Goal: Information Seeking & Learning: Learn about a topic

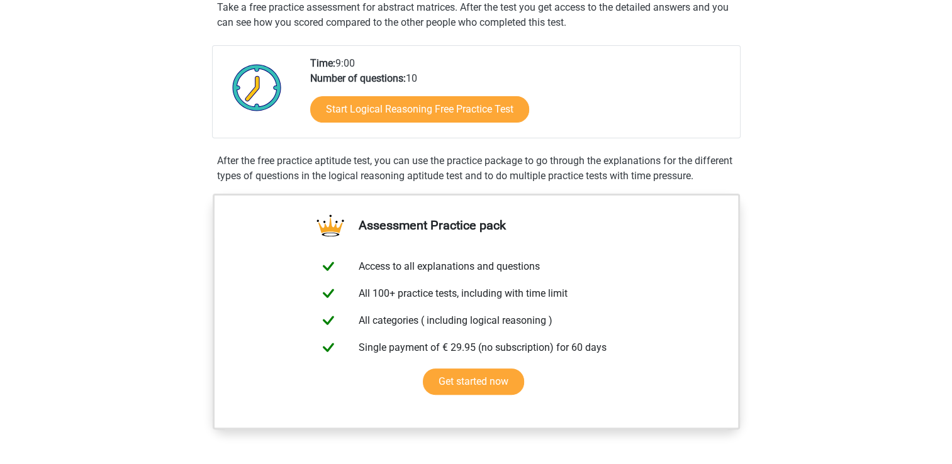
scroll to position [150, 0]
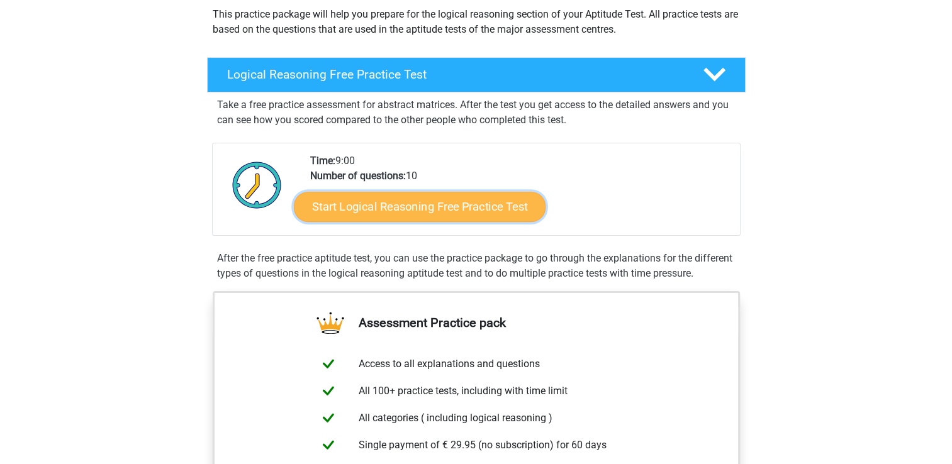
click at [456, 212] on link "Start Logical Reasoning Free Practice Test" at bounding box center [420, 206] width 252 height 30
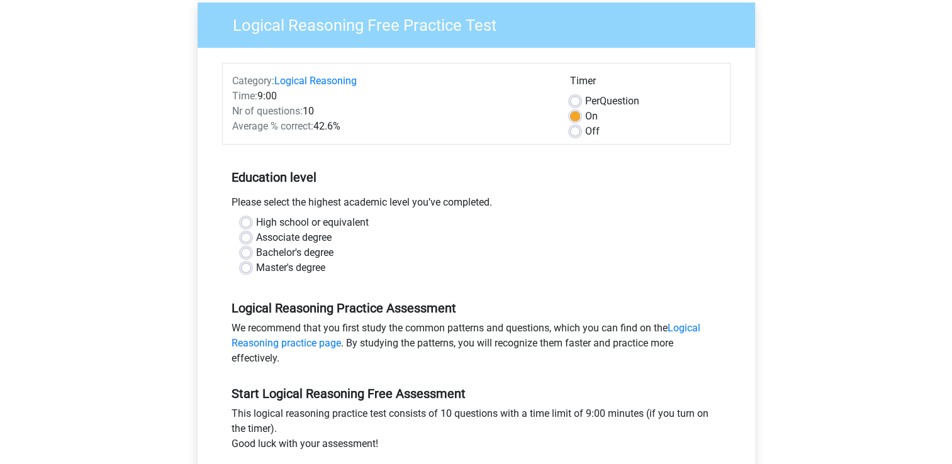
scroll to position [103, 0]
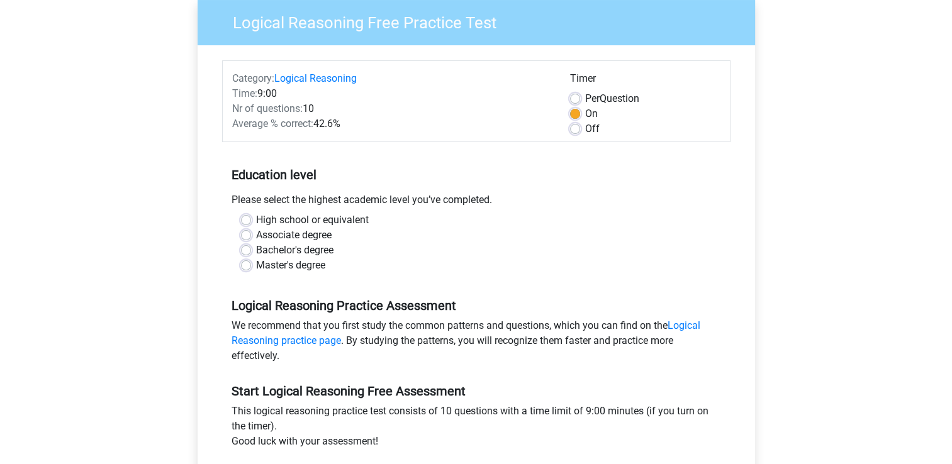
click at [256, 234] on label "Associate degree" at bounding box center [293, 235] width 75 height 15
click at [243, 234] on input "Associate degree" at bounding box center [246, 234] width 10 height 13
radio input "true"
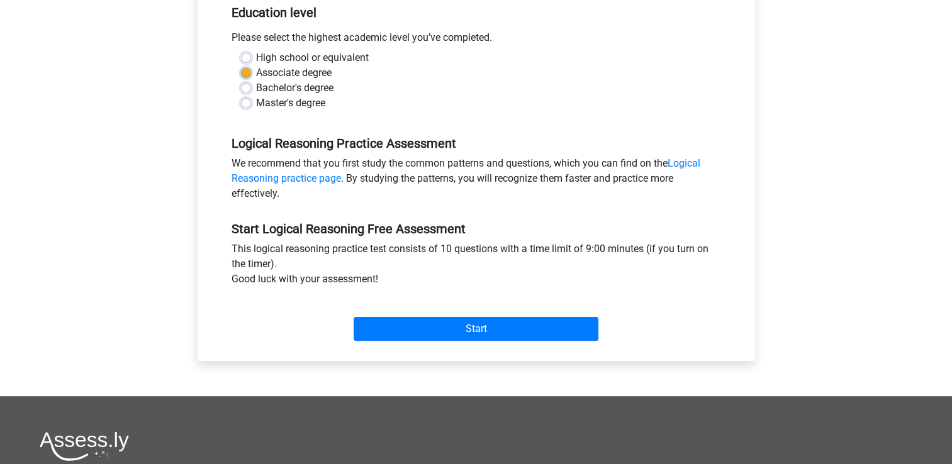
scroll to position [267, 0]
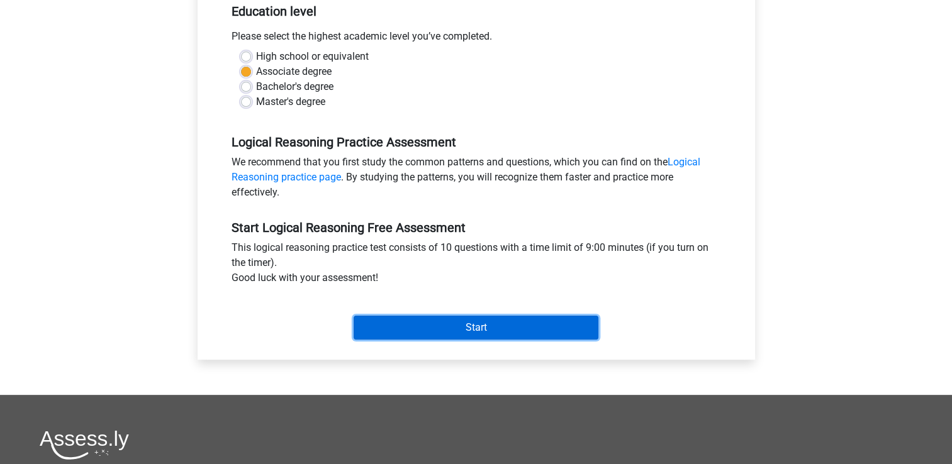
click at [452, 326] on input "Start" at bounding box center [475, 328] width 245 height 24
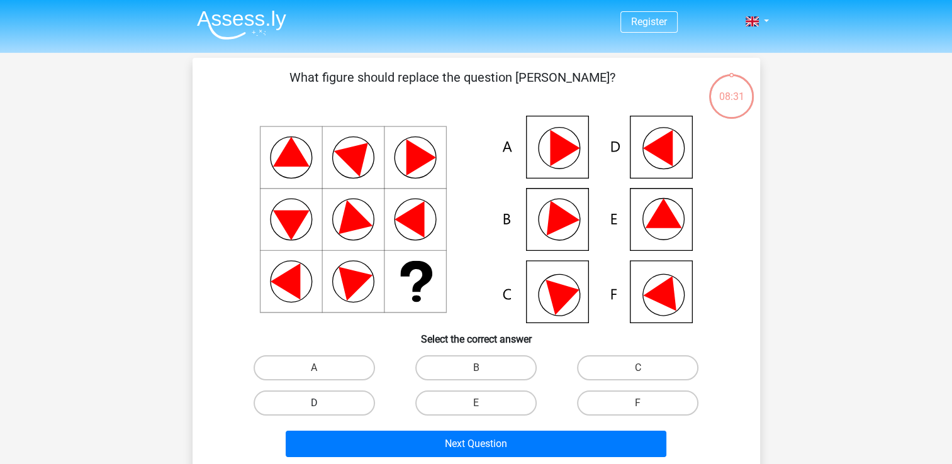
click at [310, 400] on label "D" at bounding box center [313, 403] width 121 height 25
click at [314, 403] on input "D" at bounding box center [318, 407] width 8 height 8
radio input "true"
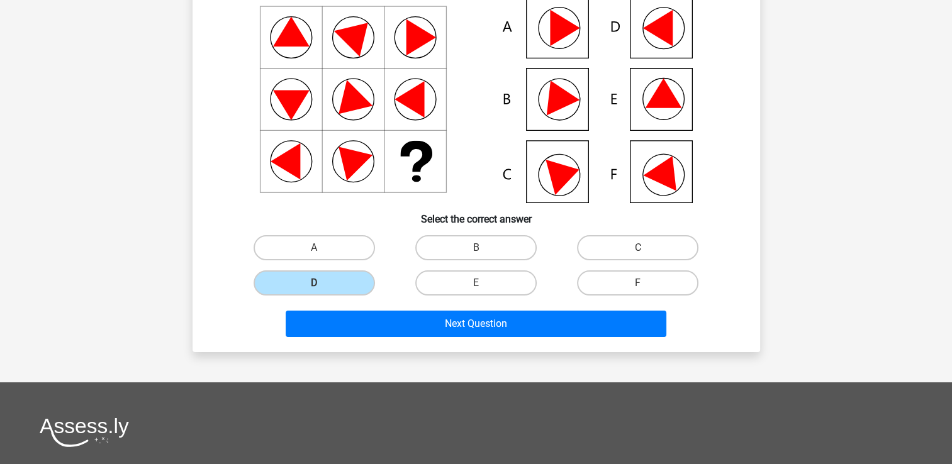
scroll to position [136, 0]
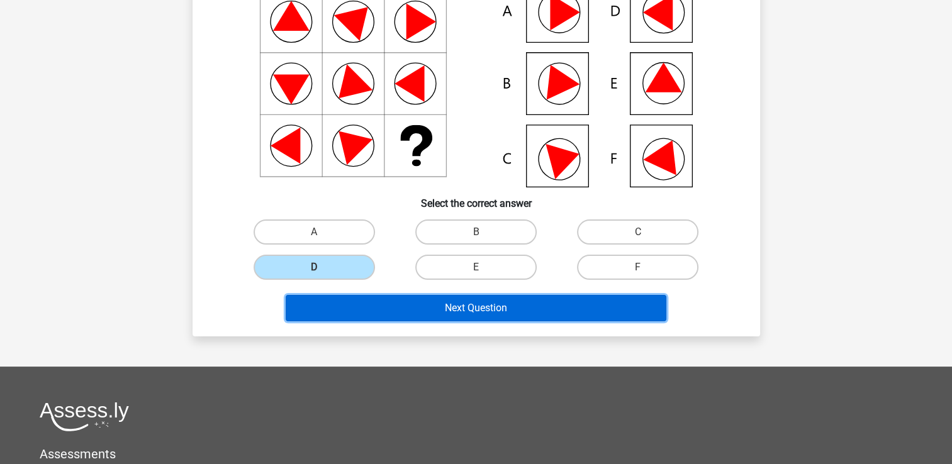
click at [404, 306] on button "Next Question" at bounding box center [476, 308] width 381 height 26
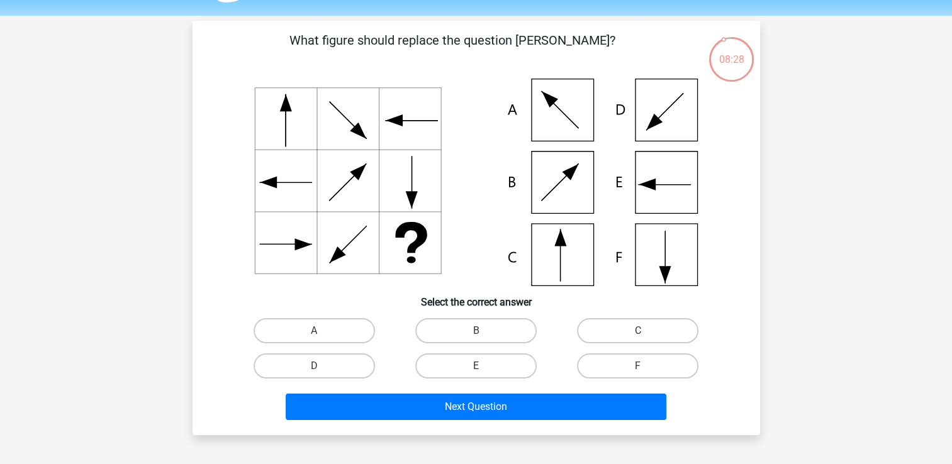
scroll to position [38, 0]
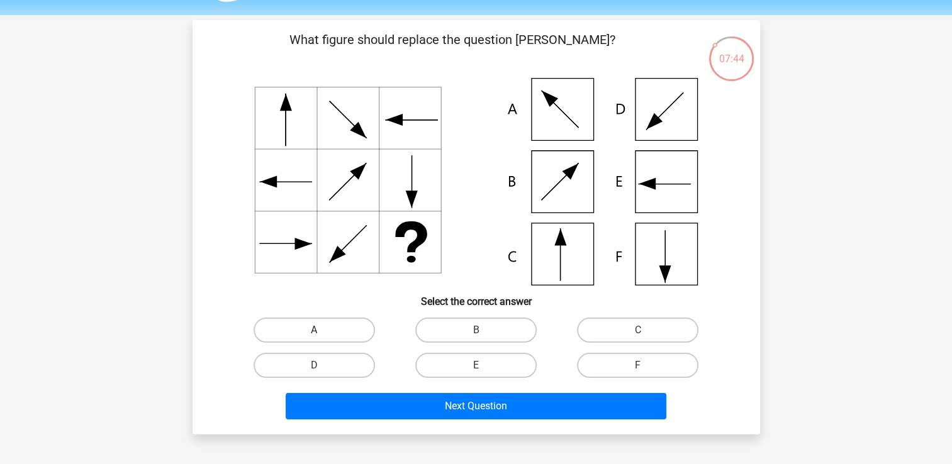
click at [328, 327] on label "A" at bounding box center [313, 330] width 121 height 25
click at [322, 330] on input "A" at bounding box center [318, 334] width 8 height 8
radio input "true"
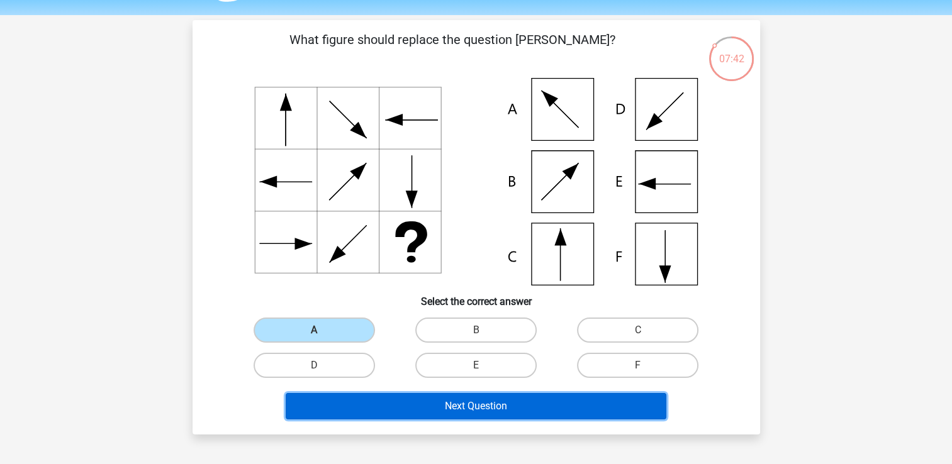
click at [464, 402] on button "Next Question" at bounding box center [476, 406] width 381 height 26
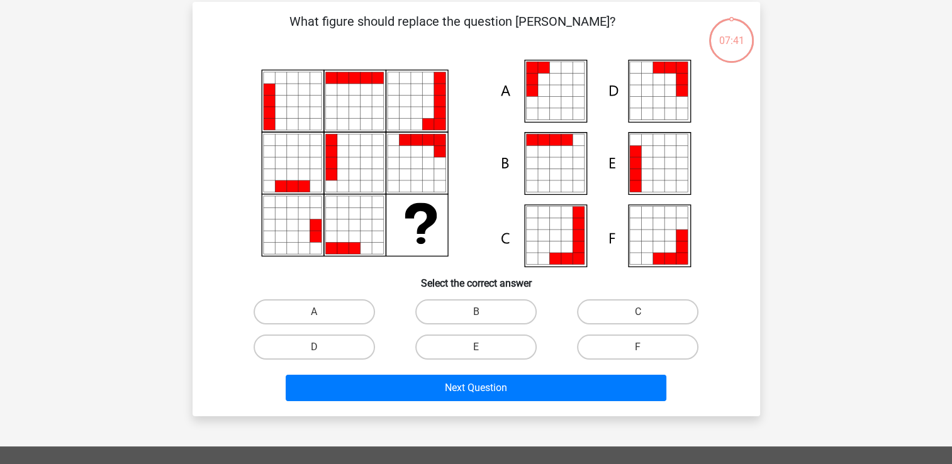
scroll to position [58, 0]
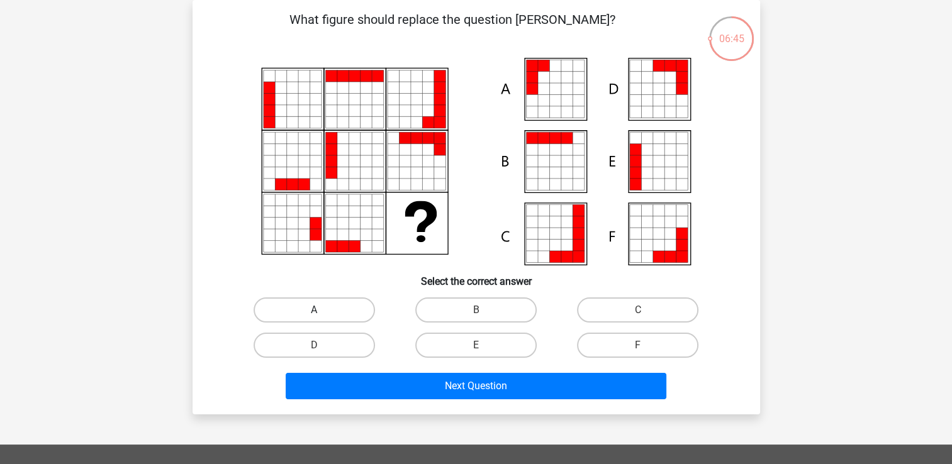
click at [317, 304] on label "A" at bounding box center [313, 309] width 121 height 25
click at [317, 310] on input "A" at bounding box center [318, 314] width 8 height 8
radio input "true"
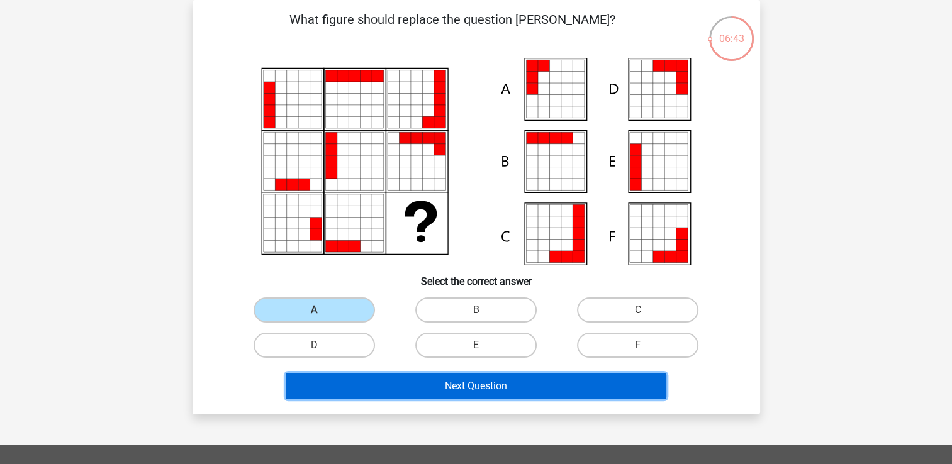
click at [439, 374] on button "Next Question" at bounding box center [476, 386] width 381 height 26
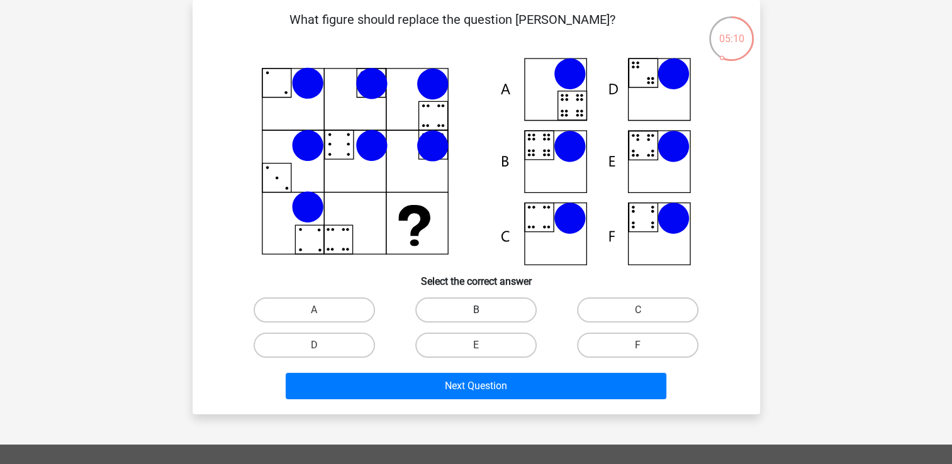
click at [473, 306] on label "B" at bounding box center [475, 309] width 121 height 25
click at [475, 310] on input "B" at bounding box center [479, 314] width 8 height 8
radio input "true"
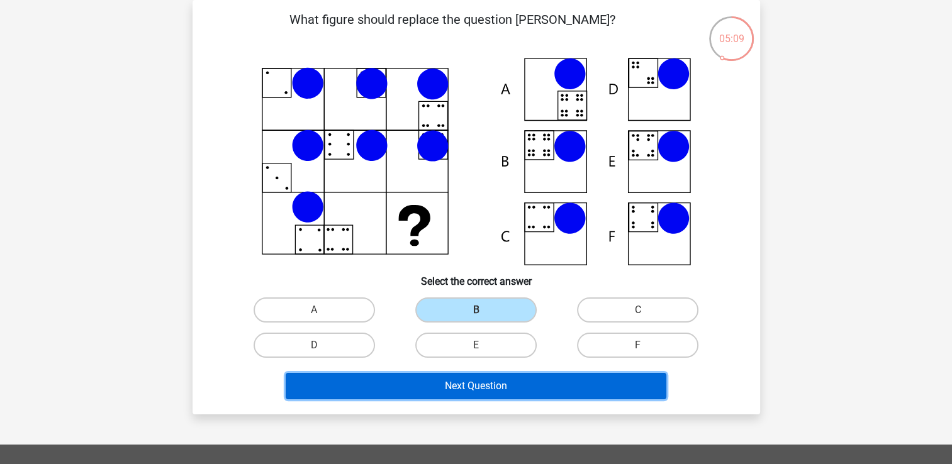
click at [481, 377] on button "Next Question" at bounding box center [476, 386] width 381 height 26
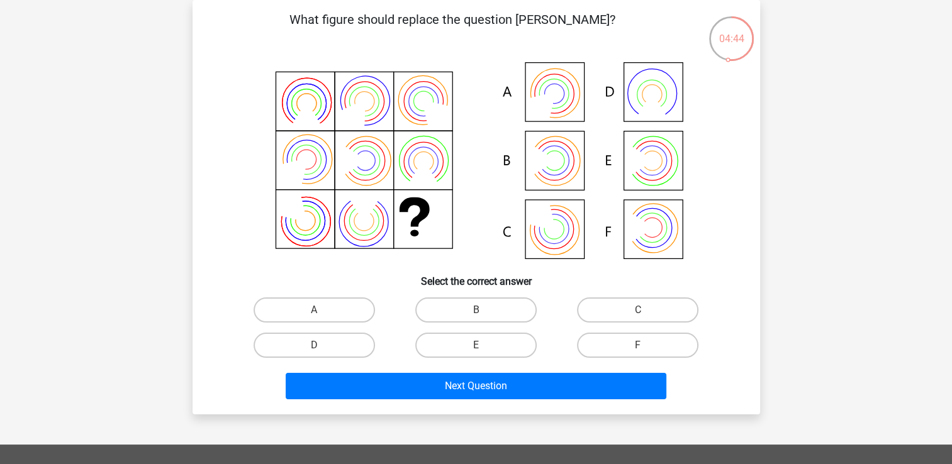
click at [482, 347] on input "E" at bounding box center [479, 349] width 8 height 8
radio input "true"
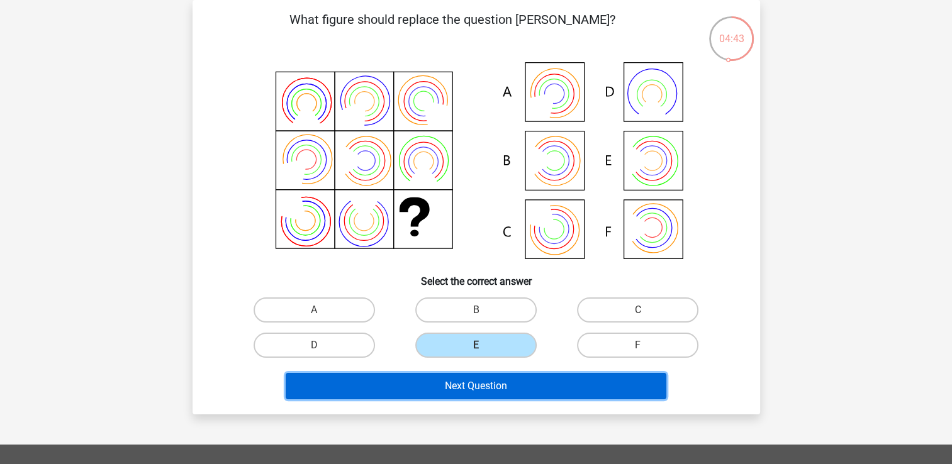
click at [516, 391] on button "Next Question" at bounding box center [476, 386] width 381 height 26
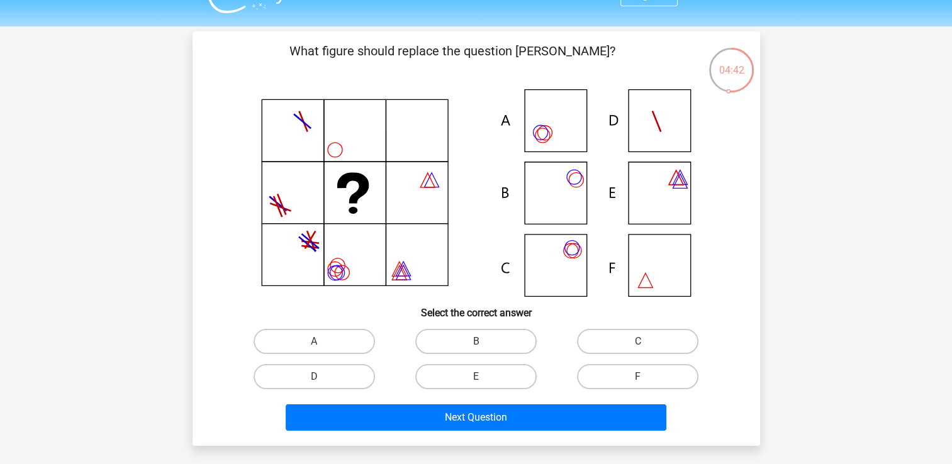
scroll to position [26, 0]
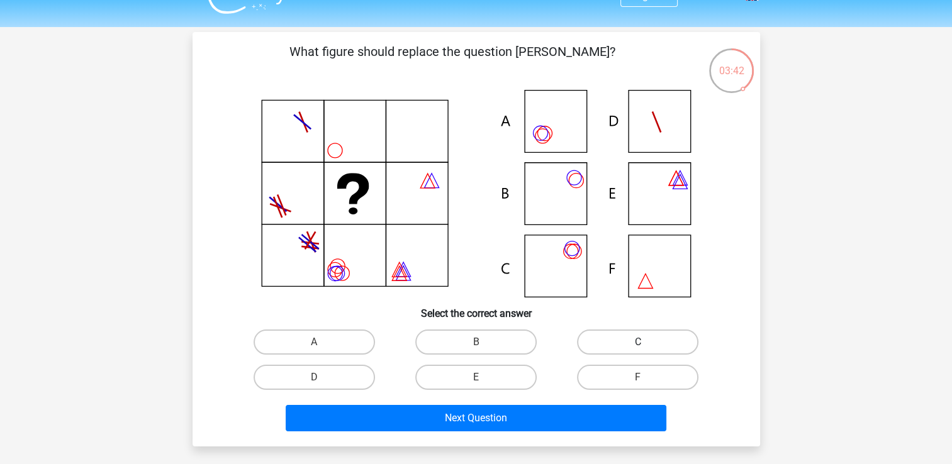
click at [628, 345] on label "C" at bounding box center [637, 342] width 121 height 25
click at [638, 345] on input "C" at bounding box center [642, 346] width 8 height 8
radio input "true"
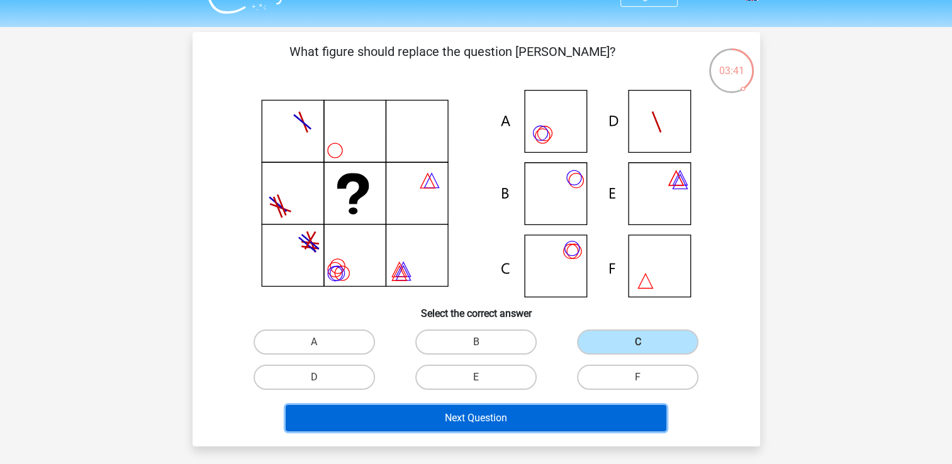
click at [538, 421] on button "Next Question" at bounding box center [476, 418] width 381 height 26
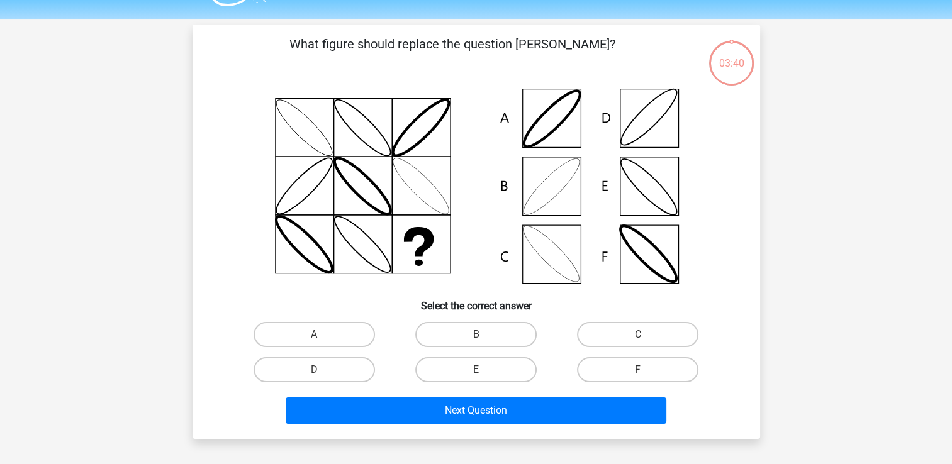
scroll to position [33, 0]
click at [510, 336] on label "B" at bounding box center [475, 335] width 121 height 25
click at [484, 336] on input "B" at bounding box center [479, 339] width 8 height 8
radio input "true"
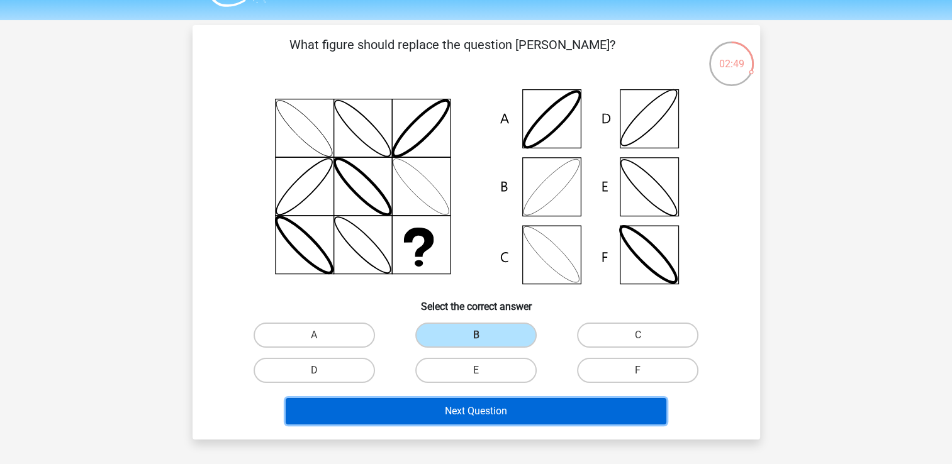
click at [538, 411] on button "Next Question" at bounding box center [476, 411] width 381 height 26
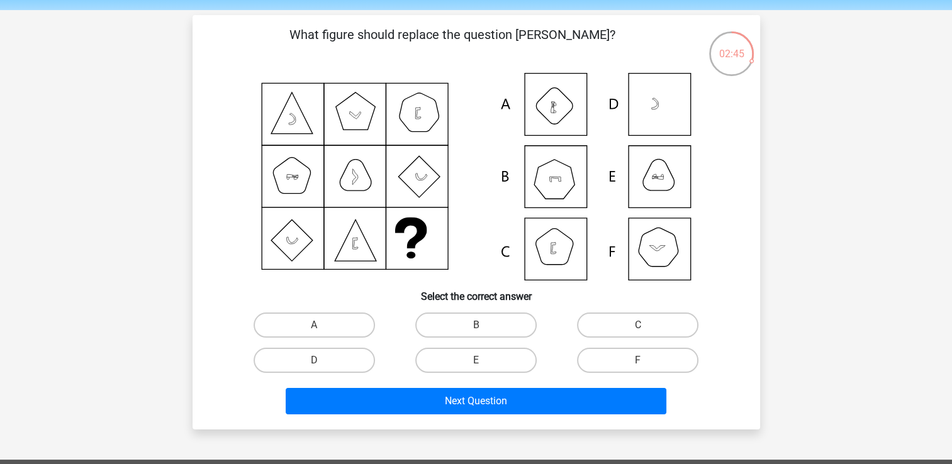
scroll to position [52, 0]
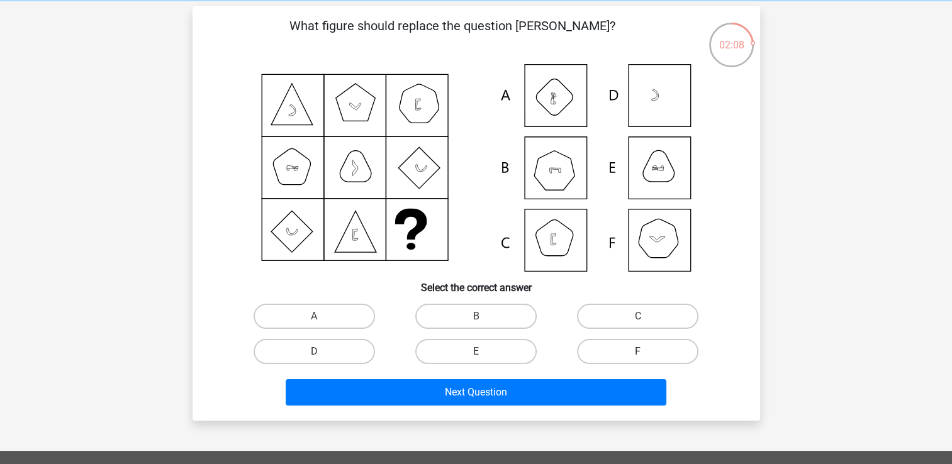
click at [650, 351] on label "F" at bounding box center [637, 351] width 121 height 25
click at [646, 352] on input "F" at bounding box center [642, 356] width 8 height 8
radio input "true"
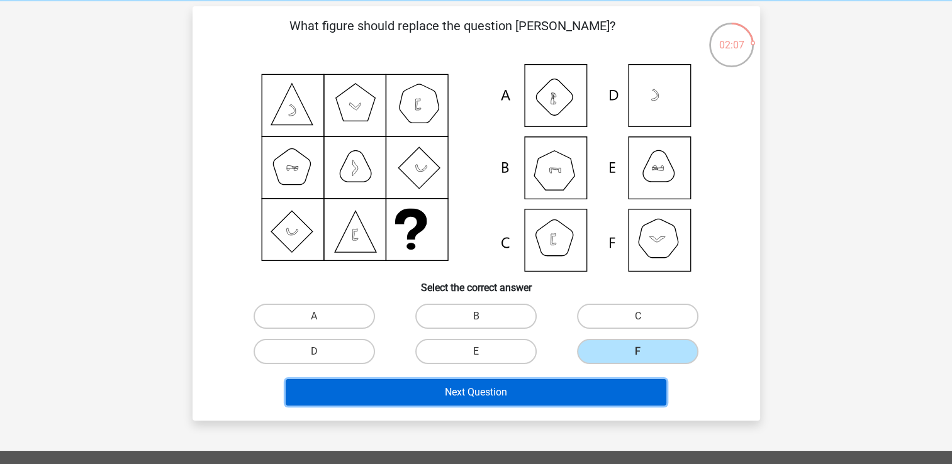
click at [546, 392] on button "Next Question" at bounding box center [476, 392] width 381 height 26
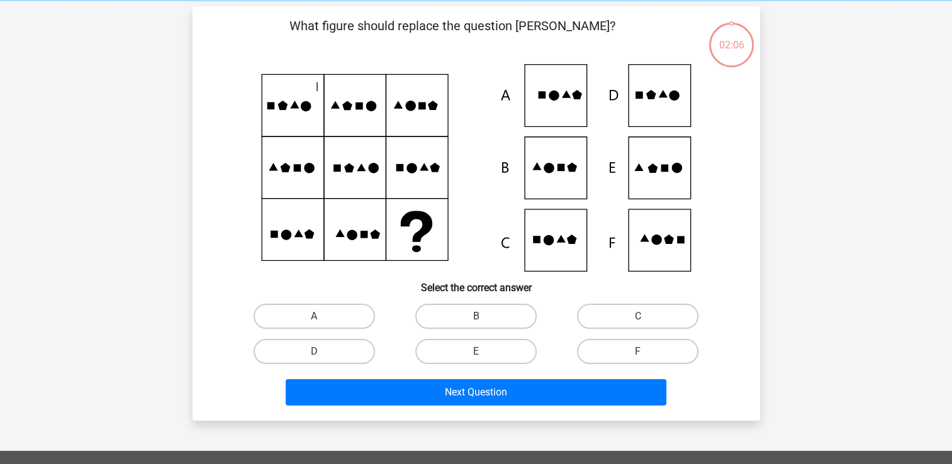
scroll to position [58, 0]
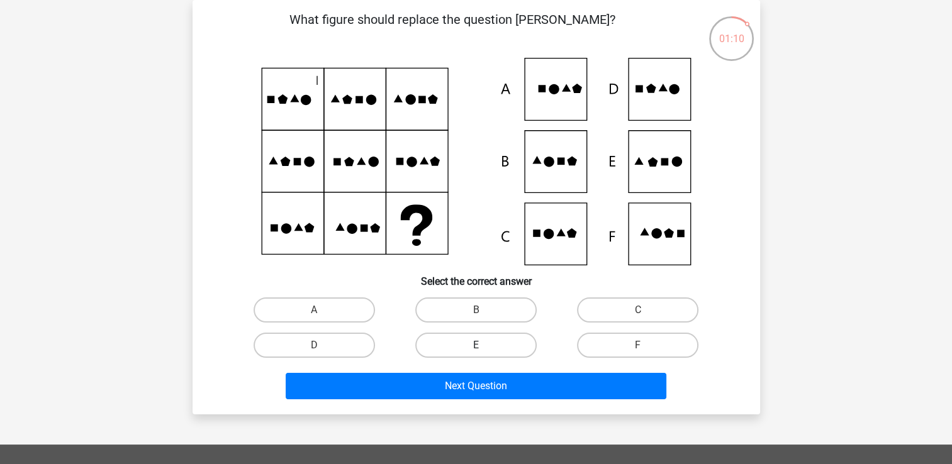
click at [467, 338] on label "E" at bounding box center [475, 345] width 121 height 25
click at [475, 345] on input "E" at bounding box center [479, 349] width 8 height 8
radio input "true"
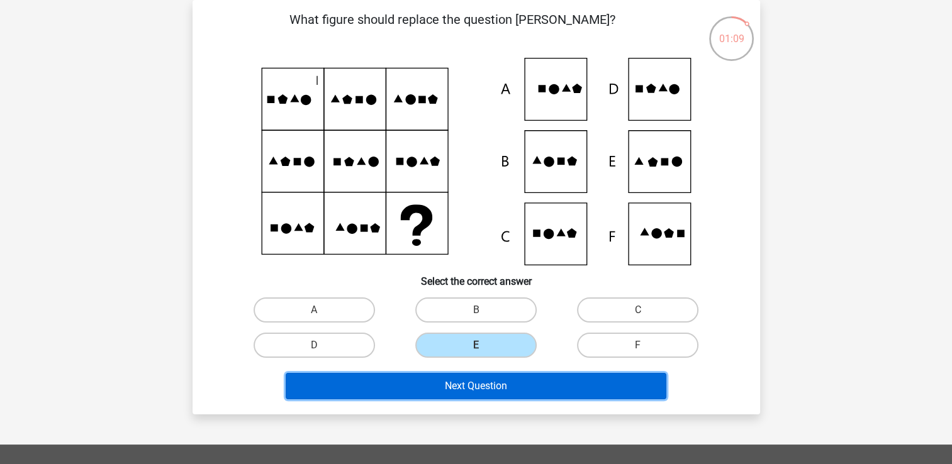
click at [501, 387] on button "Next Question" at bounding box center [476, 386] width 381 height 26
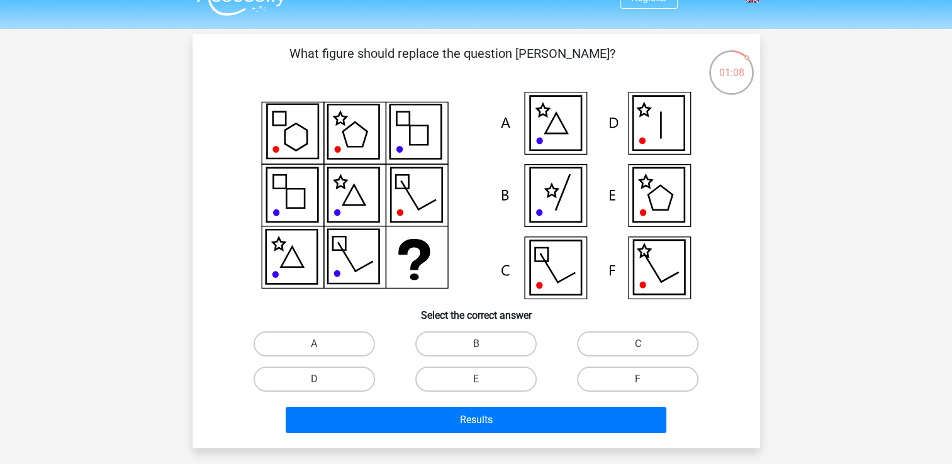
scroll to position [28, 0]
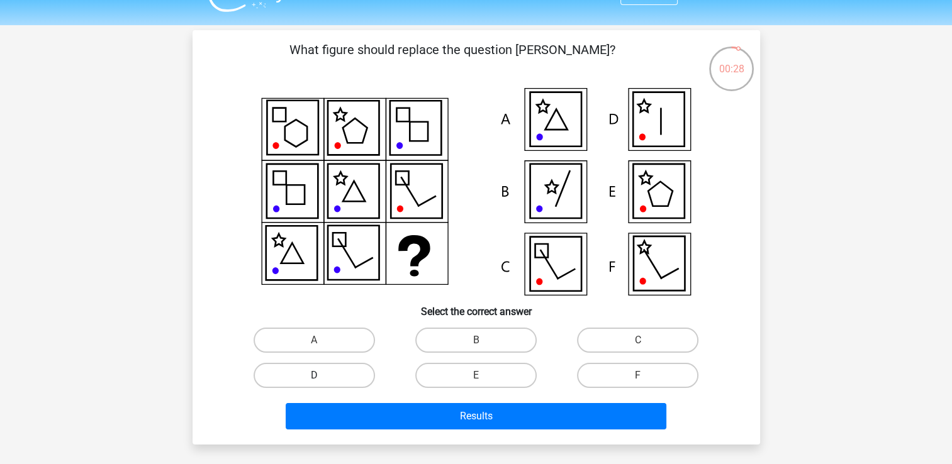
click at [345, 376] on label "D" at bounding box center [313, 375] width 121 height 25
click at [322, 376] on input "D" at bounding box center [318, 379] width 8 height 8
radio input "true"
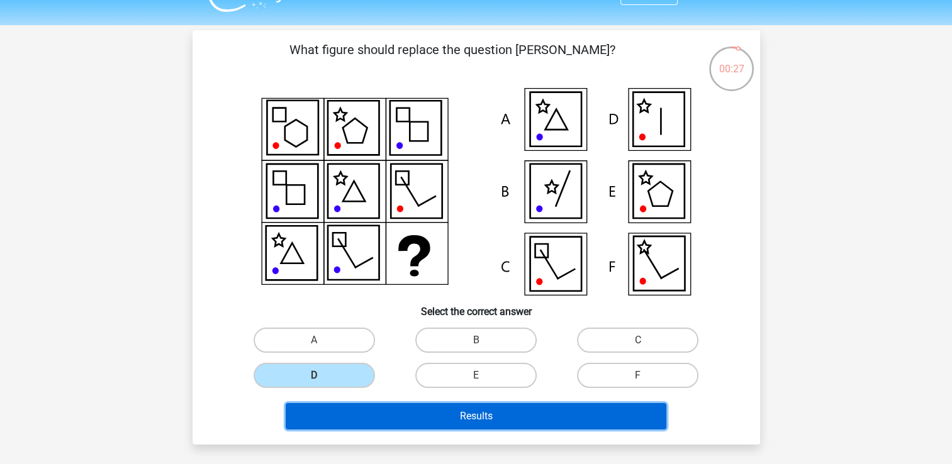
click at [425, 424] on button "Results" at bounding box center [476, 416] width 381 height 26
